Goal: Transaction & Acquisition: Purchase product/service

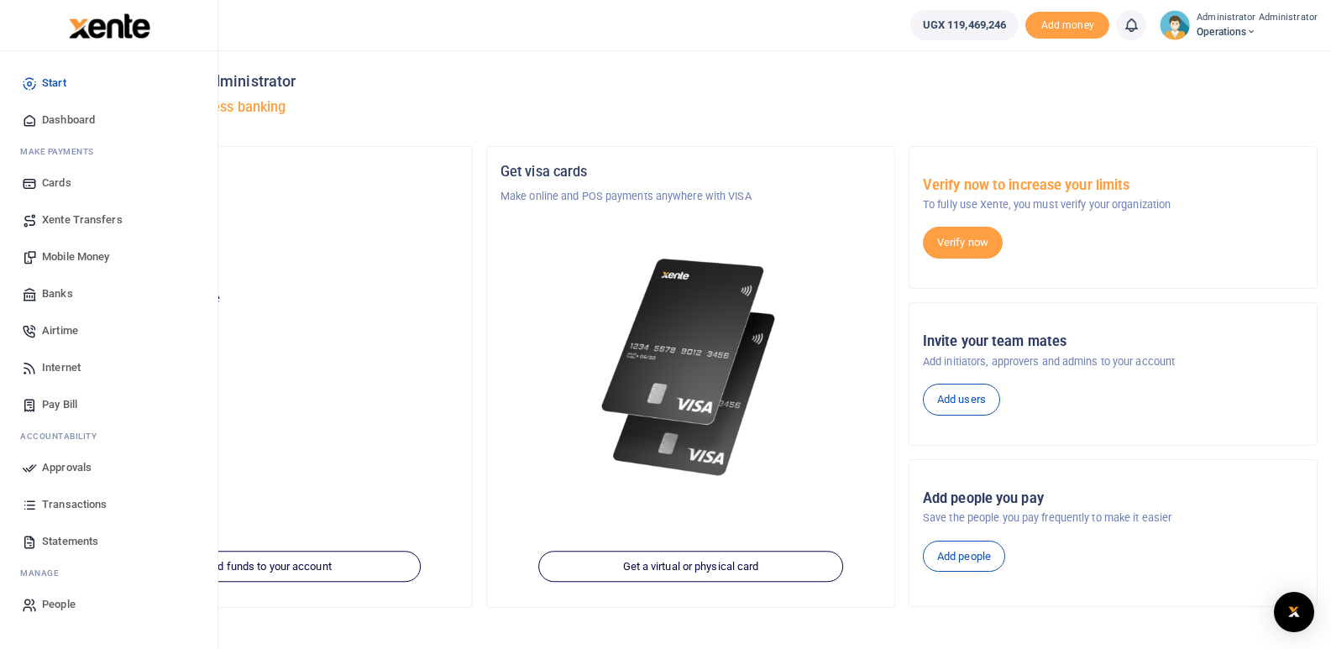
click at [82, 258] on span "Mobile Money" at bounding box center [75, 257] width 67 height 17
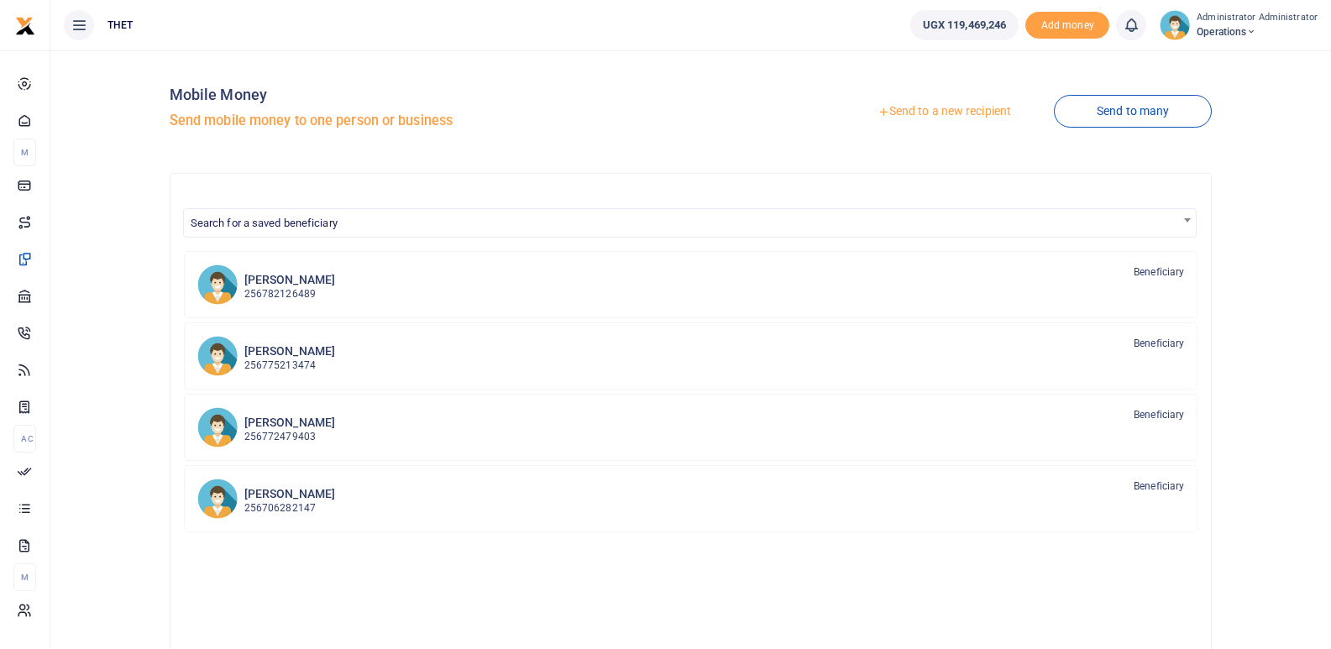
click at [937, 113] on link "Send to a new recipient" at bounding box center [944, 112] width 219 height 30
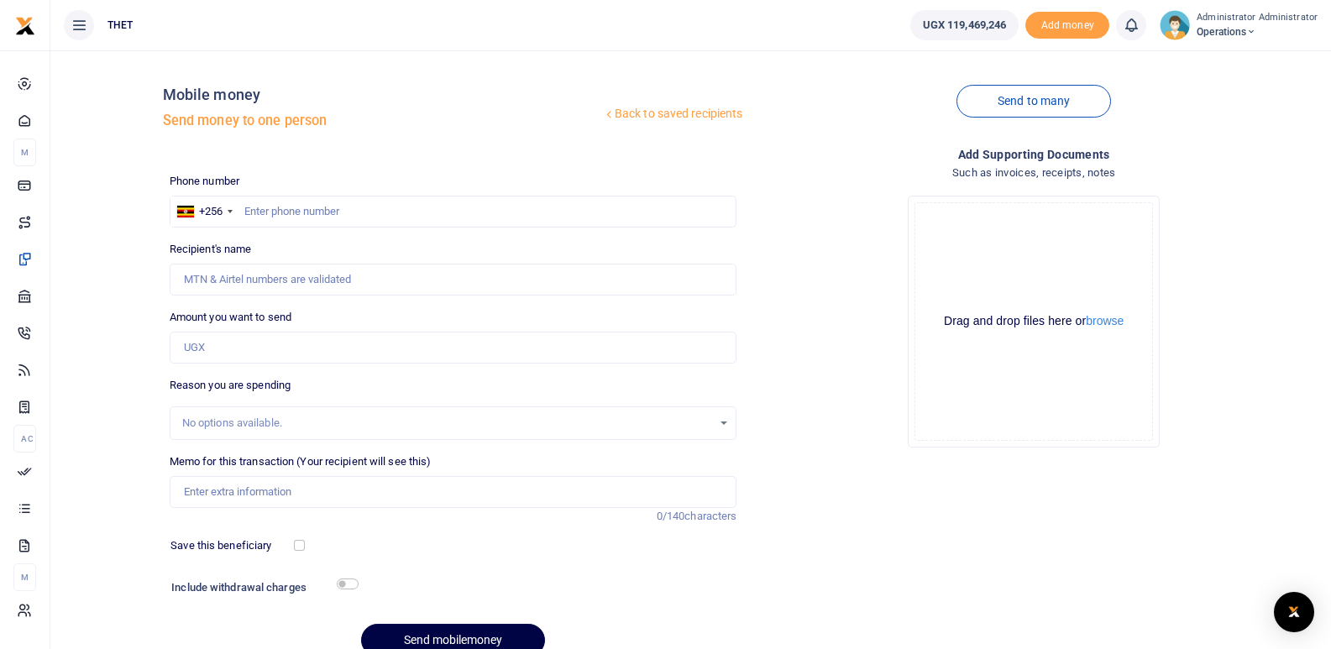
click at [661, 103] on link "Back to saved recipients" at bounding box center [673, 114] width 142 height 30
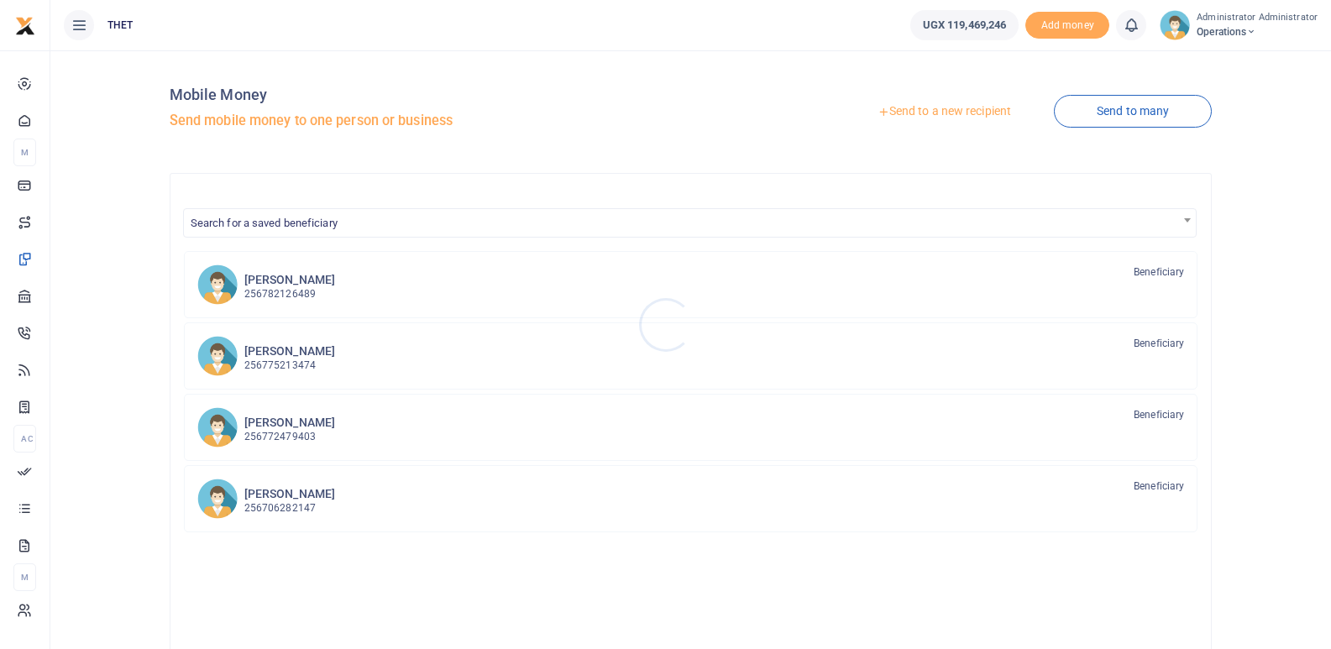
click at [287, 361] on div at bounding box center [665, 324] width 1331 height 649
click at [273, 360] on p "256775213474" at bounding box center [289, 366] width 91 height 16
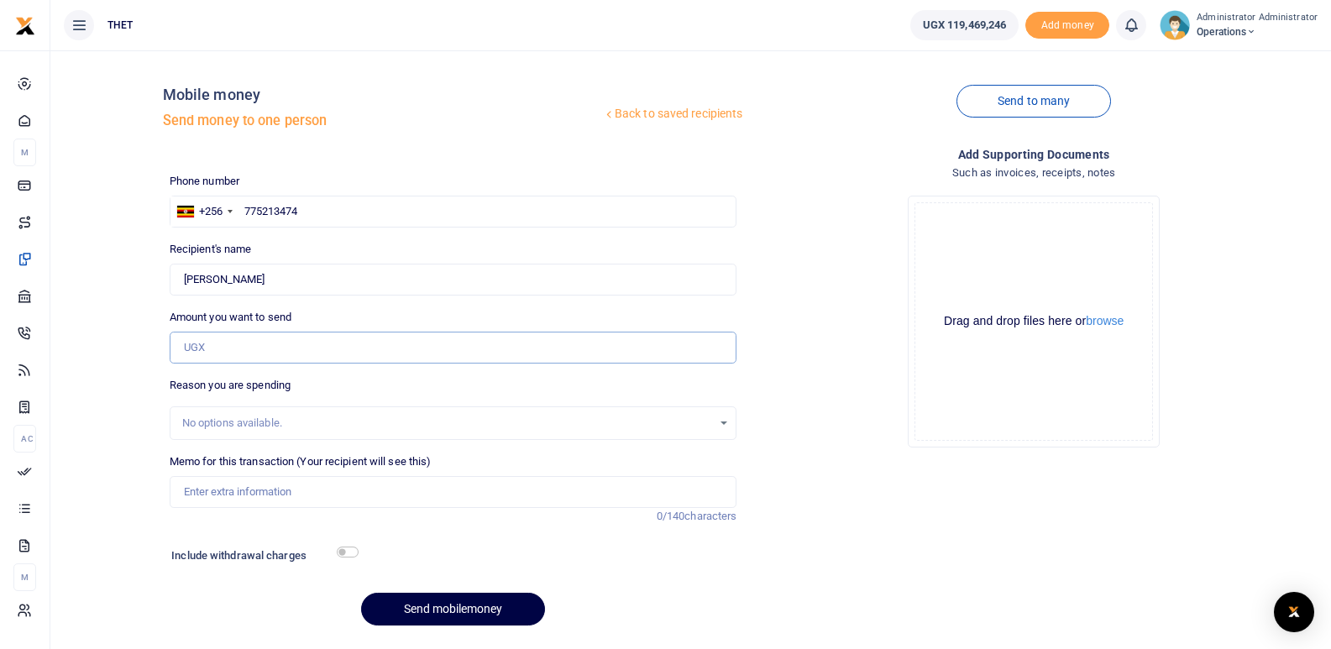
click at [233, 361] on input "Amount you want to send" at bounding box center [454, 348] width 568 height 32
type input "260,000"
click at [818, 410] on div "Drop your files here Drag and drop files here or browse Powered by Uppy" at bounding box center [1034, 321] width 568 height 279
click at [352, 553] on input "checkbox" at bounding box center [348, 552] width 22 height 11
checkbox input "true"
